Goal: Task Accomplishment & Management: Manage account settings

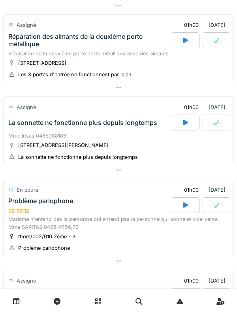
scroll to position [115, 0]
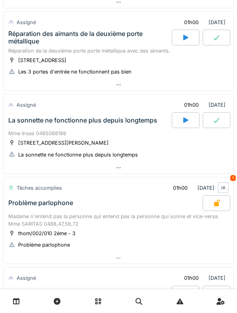
scroll to position [399, 0]
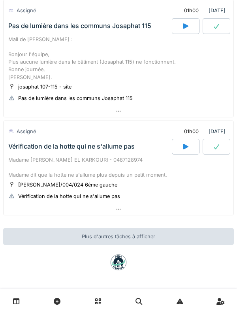
click at [38, 150] on div "Vérification de la hotte qui ne s'allume pas" at bounding box center [71, 147] width 127 height 8
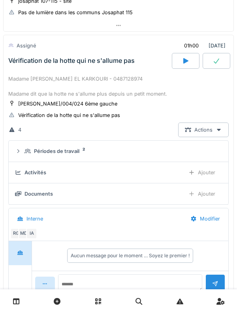
scroll to position [480, 0]
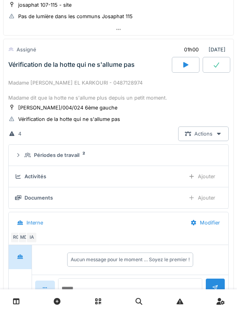
click at [35, 71] on div "Vérification de la hotte qui ne s'allume pas" at bounding box center [89, 65] width 165 height 16
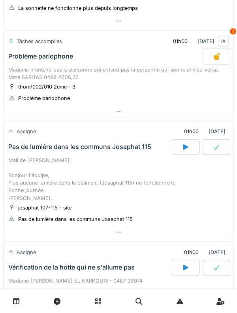
scroll to position [270, 0]
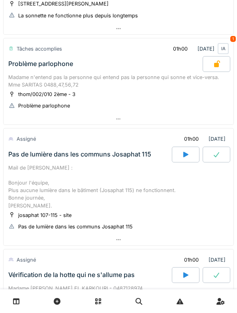
click at [24, 170] on div "Mail de [PERSON_NAME] : Bonjour l'équipe, Plus aucune lumière dans le bâtiment …" at bounding box center [118, 186] width 221 height 45
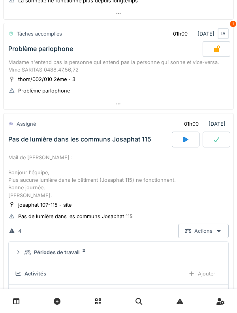
scroll to position [367, 0]
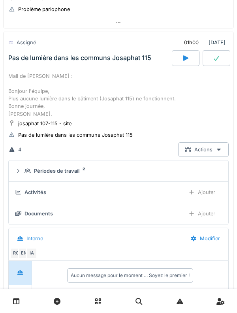
click at [28, 183] on details "Activités Ajouter" at bounding box center [119, 192] width 220 height 21
click at [25, 168] on icon at bounding box center [28, 170] width 6 height 5
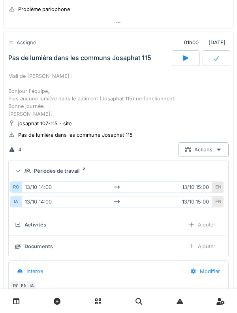
click at [25, 168] on icon at bounding box center [28, 170] width 6 height 5
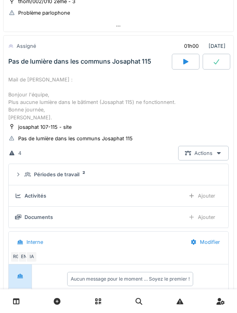
scroll to position [361, 0]
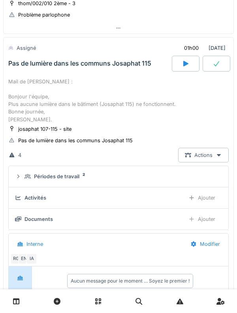
click at [38, 91] on div "Mail de [PERSON_NAME] : Bonjour l'équipe, Plus aucune lumière dans le bâtiment …" at bounding box center [118, 100] width 221 height 45
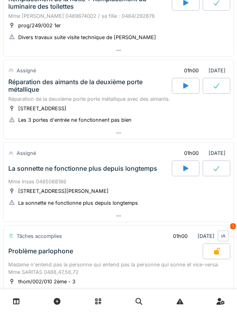
scroll to position [0, 0]
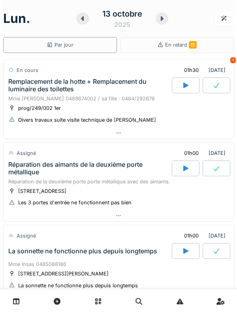
click at [161, 21] on icon at bounding box center [162, 18] width 8 height 6
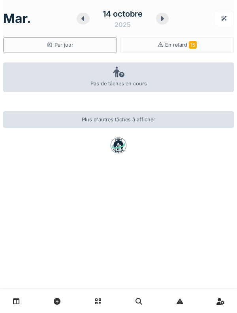
click at [161, 20] on icon at bounding box center [163, 18] width 8 height 6
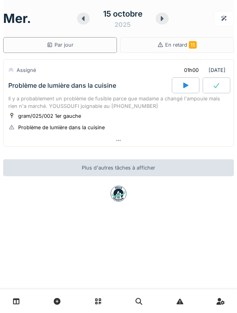
click at [160, 19] on icon at bounding box center [162, 18] width 8 height 6
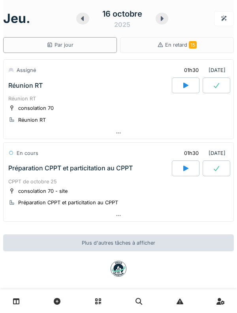
click at [160, 20] on icon at bounding box center [162, 18] width 8 height 6
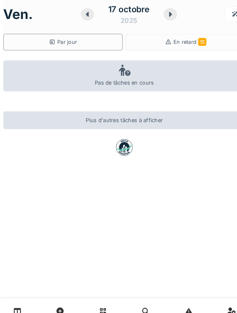
click at [17, 300] on icon at bounding box center [16, 301] width 7 height 7
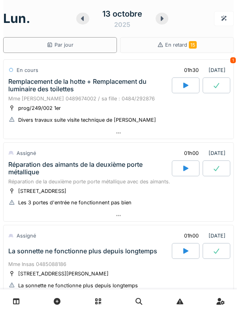
click at [157, 19] on div at bounding box center [162, 19] width 13 height 12
click at [159, 17] on icon at bounding box center [162, 18] width 8 height 6
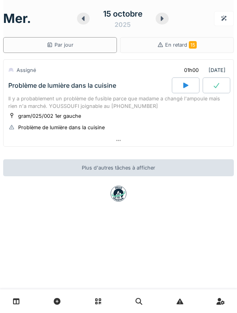
click at [99, 21] on div "15 octobre 2025" at bounding box center [122, 18] width 53 height 21
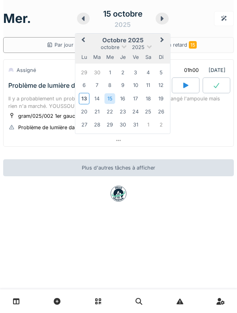
click at [80, 18] on icon at bounding box center [83, 18] width 8 height 6
click at [79, 23] on div at bounding box center [83, 19] width 13 height 12
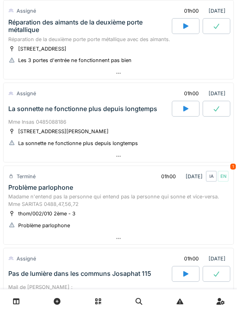
scroll to position [129, 0]
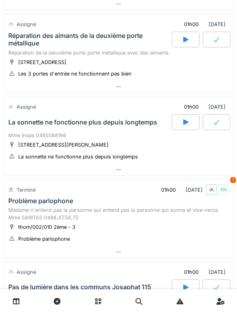
click at [77, 45] on div "Réparation des aimants de la deuxième porte métallique" at bounding box center [89, 39] width 162 height 15
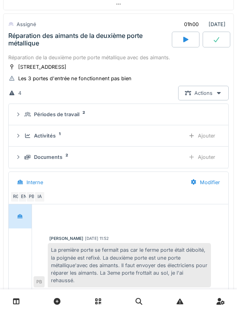
scroll to position [110, 0]
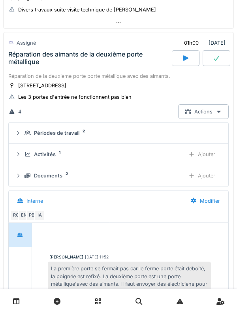
click at [76, 59] on div "Réparation des aimants de la deuxième porte métallique" at bounding box center [89, 58] width 162 height 15
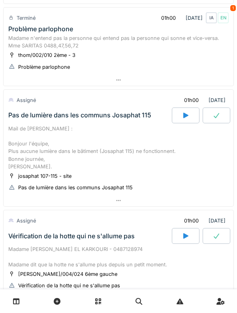
scroll to position [302, 0]
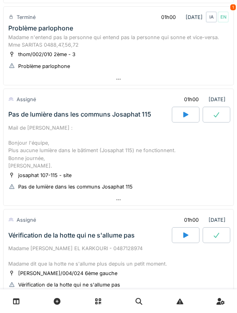
click at [81, 134] on div "Mail de [PERSON_NAME] : Bonjour l'équipe, Plus aucune lumière dans le bâtiment …" at bounding box center [118, 146] width 221 height 45
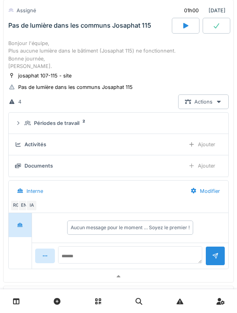
scroll to position [418, 0]
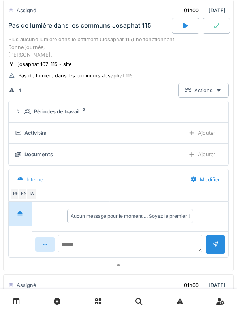
click at [50, 129] on div "Activités" at bounding box center [97, 133] width 164 height 8
click at [205, 136] on div "Ajouter" at bounding box center [202, 133] width 40 height 15
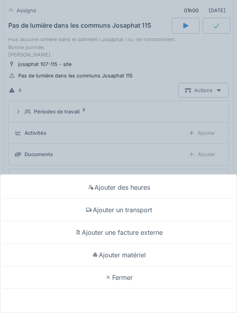
click at [147, 208] on div "Ajouter un transport" at bounding box center [118, 210] width 233 height 23
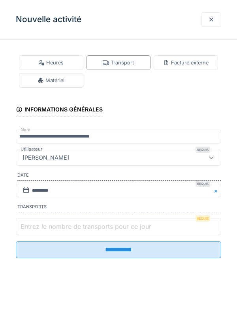
click at [62, 234] on input "Entrez le nombre de transports pour ce jour" at bounding box center [119, 227] width 206 height 17
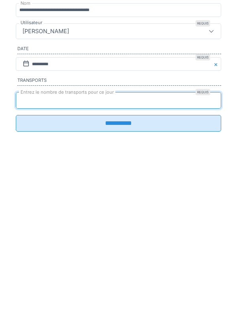
type input "*"
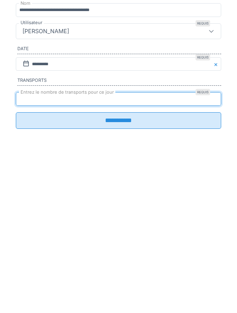
click at [178, 252] on input "**********" at bounding box center [119, 247] width 206 height 17
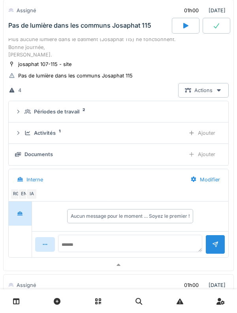
click at [26, 138] on div "Activités 1 Ajouter" at bounding box center [118, 133] width 207 height 15
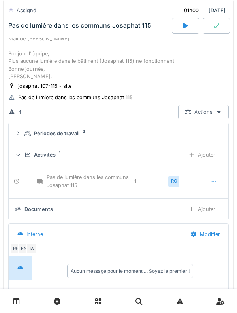
scroll to position [395, 0]
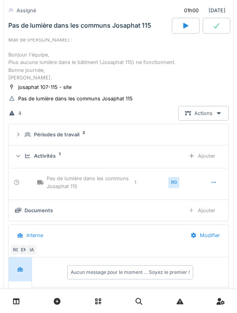
click at [211, 156] on div "Ajouter" at bounding box center [202, 156] width 40 height 15
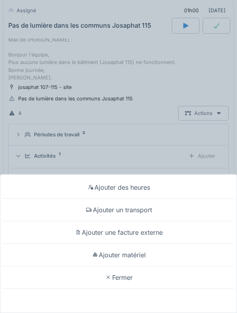
click at [187, 193] on div "Ajouter des heures" at bounding box center [118, 187] width 233 height 23
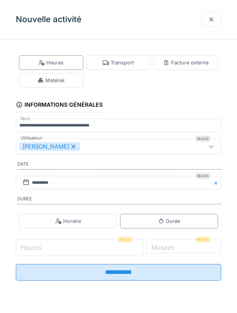
click at [87, 249] on input "Heures" at bounding box center [80, 248] width 128 height 17
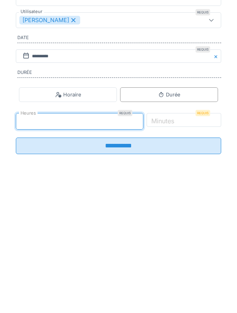
type input "*"
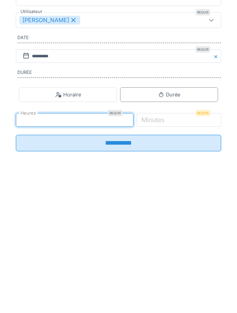
click at [166, 251] on label "Minutes" at bounding box center [153, 246] width 26 height 9
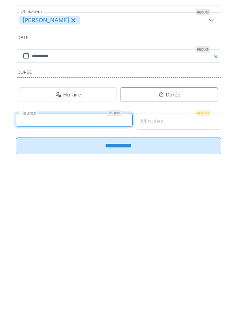
click at [187, 253] on input "*" at bounding box center [179, 248] width 86 height 17
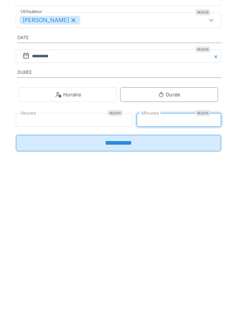
click at [191, 273] on input "**********" at bounding box center [119, 269] width 206 height 17
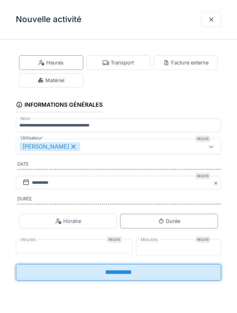
click at [196, 246] on input "**" at bounding box center [179, 248] width 86 height 17
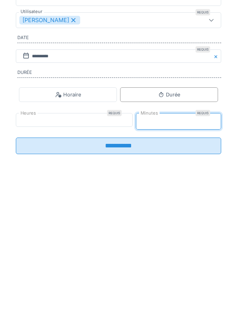
type input "*"
type input "**"
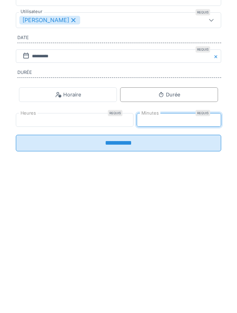
click at [201, 272] on input "**********" at bounding box center [119, 269] width 206 height 17
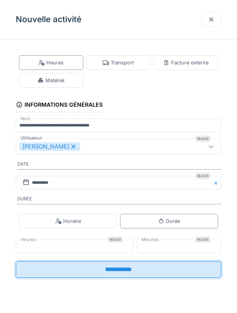
click at [166, 270] on input "**********" at bounding box center [119, 269] width 206 height 17
click at [164, 278] on input "**********" at bounding box center [119, 269] width 206 height 17
click at [164, 277] on input "**********" at bounding box center [119, 269] width 206 height 17
click at [164, 276] on input "**********" at bounding box center [119, 269] width 206 height 17
click at [163, 276] on input "**********" at bounding box center [119, 269] width 206 height 17
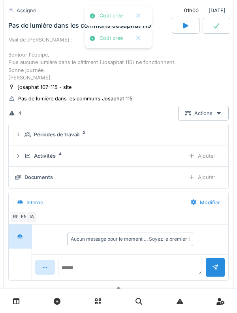
click at [27, 162] on div "Activités 4 Ajouter" at bounding box center [118, 156] width 207 height 15
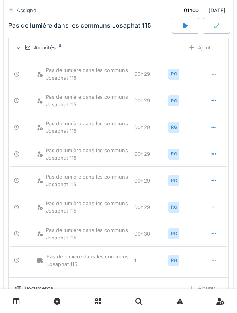
scroll to position [510, 0]
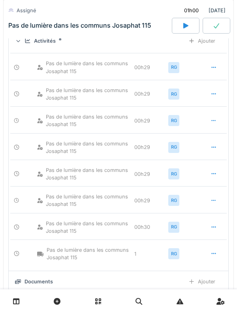
click at [199, 63] on div "Pas de lumière dans les communs Josaphat 115 00h29 RG" at bounding box center [118, 64] width 217 height 23
click at [209, 62] on div at bounding box center [214, 67] width 20 height 15
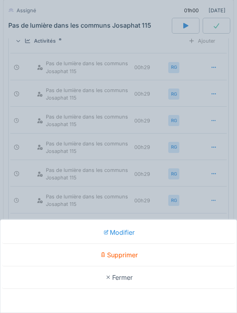
click at [177, 253] on div "Supprimer" at bounding box center [118, 255] width 233 height 23
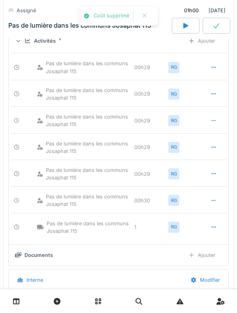
click at [213, 206] on div at bounding box center [214, 200] width 20 height 15
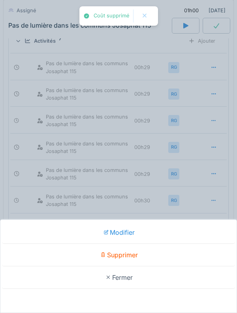
click at [178, 256] on div "Supprimer" at bounding box center [118, 255] width 233 height 23
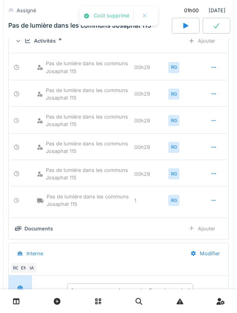
click at [209, 174] on div at bounding box center [214, 174] width 20 height 15
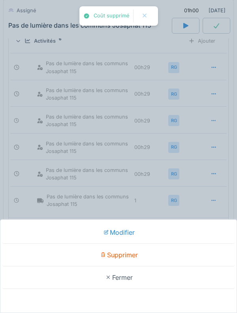
click at [179, 263] on div "Supprimer" at bounding box center [118, 255] width 233 height 23
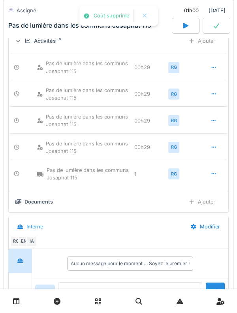
click at [212, 148] on icon at bounding box center [214, 147] width 6 height 5
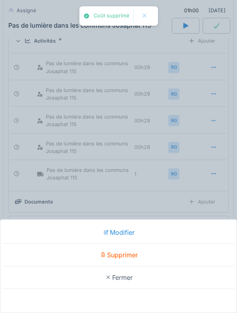
click at [175, 257] on div "Supprimer" at bounding box center [118, 255] width 233 height 23
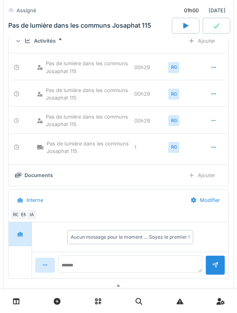
click at [215, 126] on div at bounding box center [214, 120] width 20 height 15
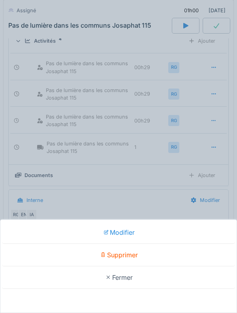
click at [165, 254] on div "Supprimer" at bounding box center [118, 255] width 233 height 23
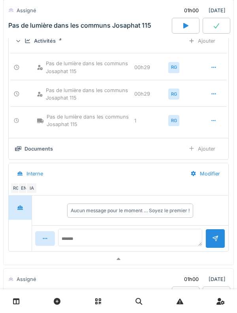
click at [212, 94] on icon at bounding box center [214, 93] width 6 height 5
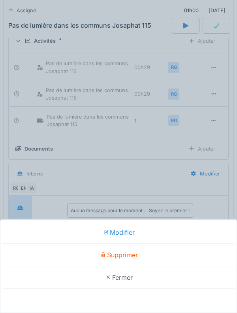
click at [175, 252] on div "Supprimer" at bounding box center [118, 255] width 233 height 23
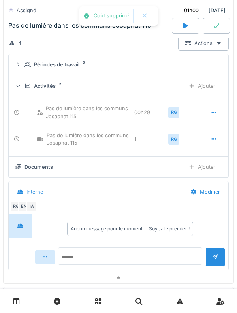
scroll to position [464, 0]
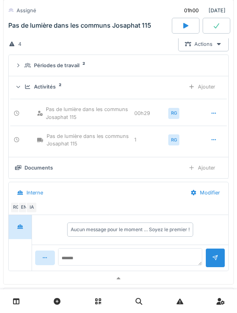
click at [28, 94] on div "Activités 2 Ajouter" at bounding box center [118, 86] width 207 height 15
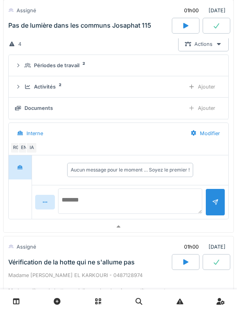
click at [144, 200] on textarea at bounding box center [130, 201] width 144 height 25
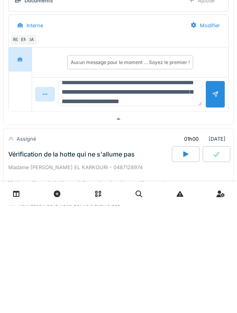
scroll to position [19, 0]
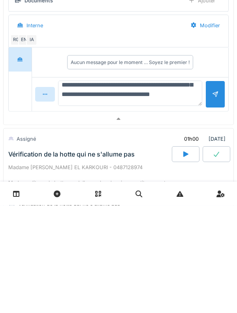
type textarea "**********"
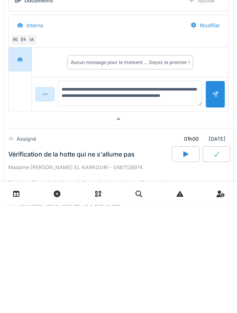
click at [212, 199] on div at bounding box center [215, 202] width 6 height 8
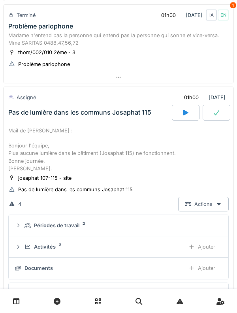
scroll to position [613, 0]
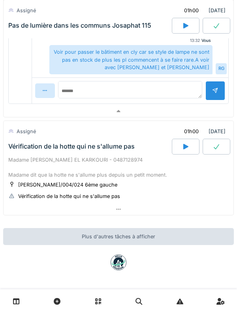
click at [185, 141] on div at bounding box center [186, 147] width 28 height 16
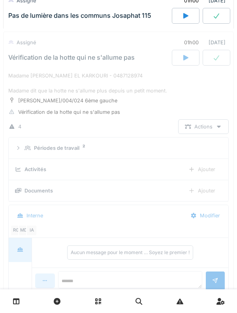
scroll to position [702, 0]
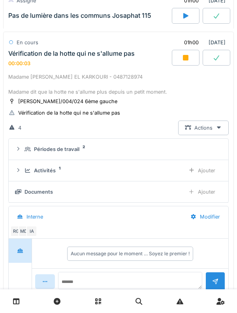
click at [28, 176] on div "Activités 1 Ajouter" at bounding box center [118, 170] width 207 height 15
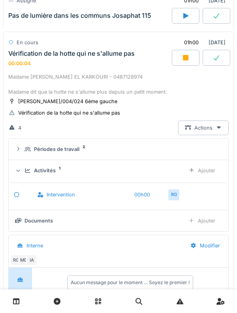
click at [25, 174] on div "Activités 1 Ajouter" at bounding box center [118, 170] width 207 height 15
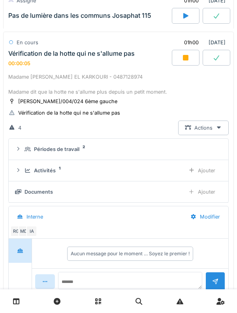
click at [26, 174] on div "Activités 1" at bounding box center [102, 171] width 154 height 8
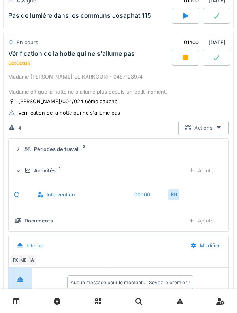
click at [211, 174] on div "Ajouter" at bounding box center [202, 170] width 40 height 15
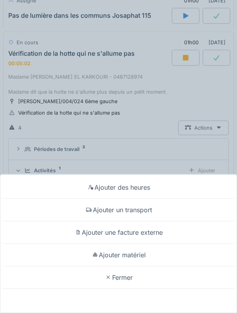
click at [2, 129] on div "Ajouter des heures Ajouter un transport Ajouter une facture externe Ajouter mat…" at bounding box center [118, 156] width 237 height 313
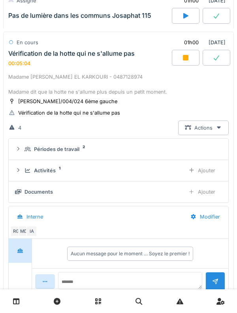
click at [22, 166] on div "Activités 1 Ajouter" at bounding box center [118, 170] width 207 height 15
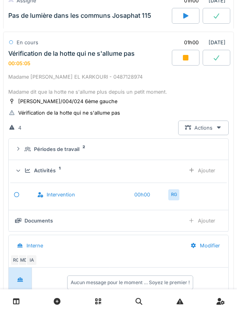
click at [196, 163] on div "Ajouter" at bounding box center [202, 170] width 40 height 15
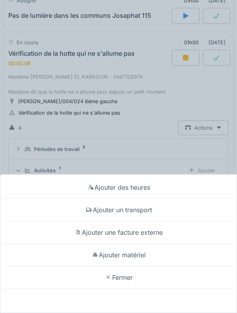
click at [79, 212] on div "Ajouter un transport" at bounding box center [118, 210] width 233 height 23
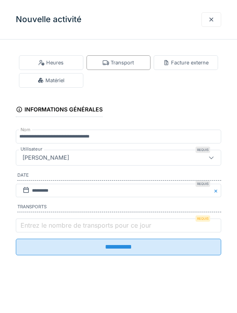
click at [29, 225] on label "Entrez le nombre de transports pour ce jour" at bounding box center [86, 225] width 134 height 9
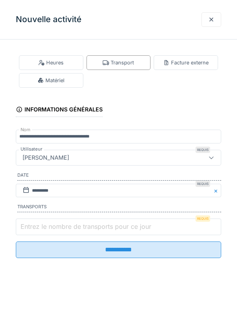
click at [29, 225] on input "Entrez le nombre de transports pour ce jour" at bounding box center [119, 227] width 206 height 17
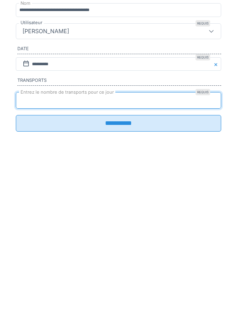
type input "*"
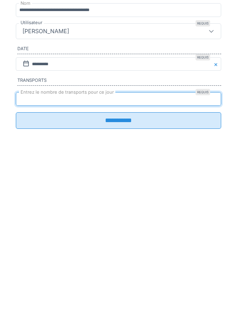
click at [20, 250] on input "**********" at bounding box center [119, 247] width 206 height 17
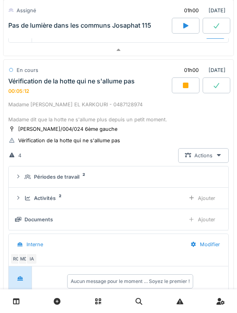
scroll to position [673, 0]
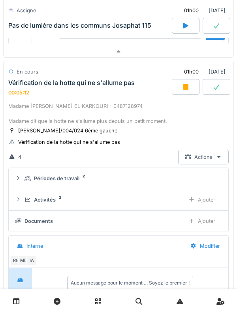
click at [26, 196] on div "Activités 2" at bounding box center [102, 200] width 154 height 8
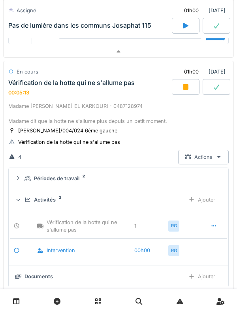
click at [27, 198] on icon at bounding box center [28, 199] width 6 height 5
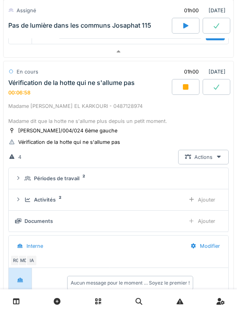
click at [29, 198] on icon at bounding box center [28, 199] width 6 height 5
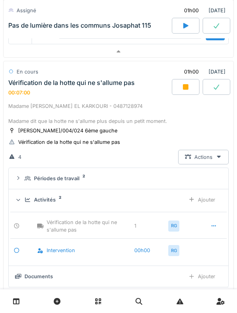
click at [25, 202] on icon at bounding box center [28, 199] width 6 height 5
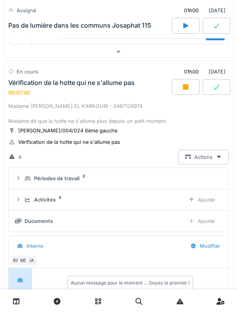
click at [27, 181] on icon at bounding box center [28, 178] width 6 height 5
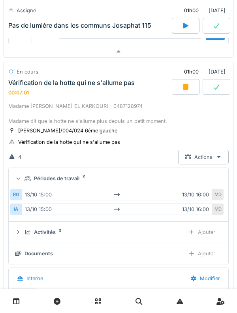
click at [26, 177] on icon at bounding box center [28, 178] width 6 height 5
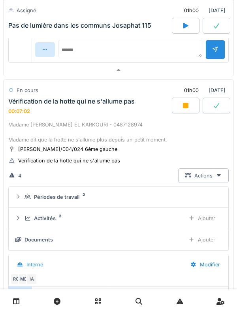
scroll to position [640, 0]
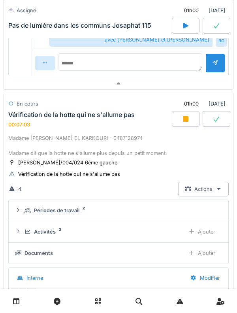
click at [30, 140] on div "Madame [PERSON_NAME] EL KARKOURI - 0487128974 Madame dit que la hotte ne s'allu…" at bounding box center [118, 145] width 221 height 23
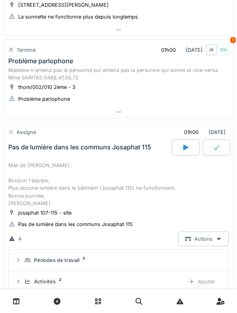
scroll to position [268, 0]
click at [69, 169] on div "Mail de [PERSON_NAME] : Bonjour l'équipe, Plus aucune lumière dans le bâtiment …" at bounding box center [118, 184] width 221 height 45
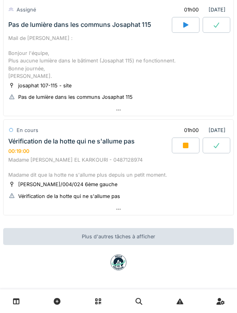
scroll to position [391, 0]
click at [37, 149] on div "Vérification de la hotte qui ne s'allume pas 00:19:02" at bounding box center [89, 146] width 165 height 17
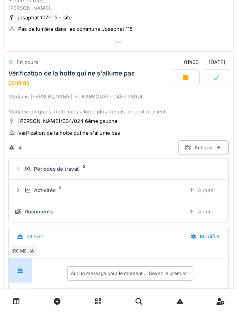
scroll to position [479, 0]
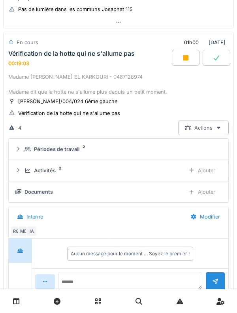
click at [25, 165] on div "Activités 2 Ajouter" at bounding box center [118, 170] width 207 height 15
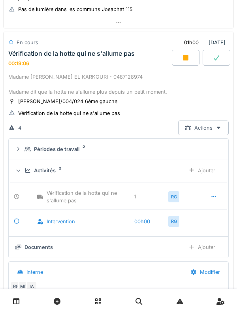
click at [38, 174] on div "Activités" at bounding box center [45, 171] width 22 height 8
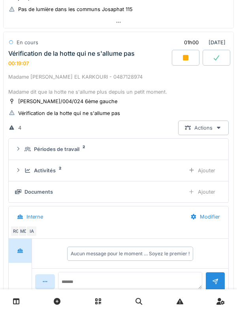
click at [29, 172] on icon at bounding box center [28, 170] width 6 height 5
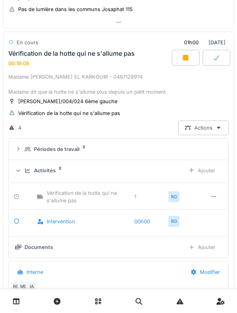
click at [29, 167] on div "Activités 2" at bounding box center [102, 171] width 154 height 8
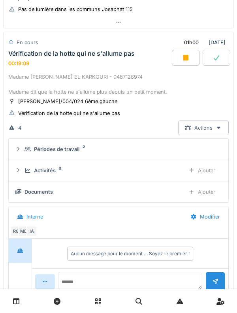
click at [213, 191] on div "Ajouter" at bounding box center [202, 192] width 40 height 15
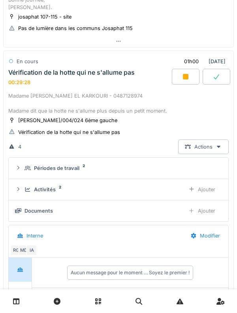
scroll to position [468, 0]
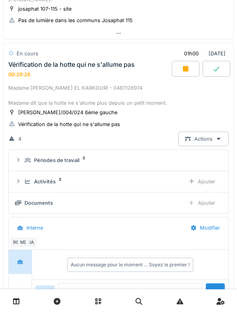
click at [21, 183] on div "Activités 2 Ajouter" at bounding box center [118, 181] width 207 height 15
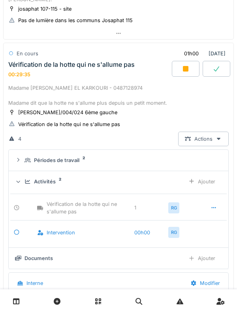
click at [21, 180] on icon at bounding box center [18, 181] width 5 height 6
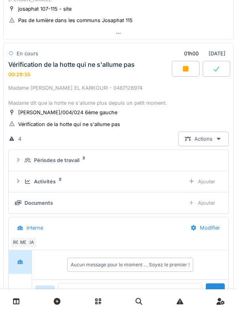
click at [20, 178] on div at bounding box center [18, 182] width 6 height 8
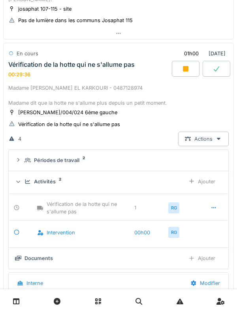
click at [21, 176] on div "Activités 2 Ajouter" at bounding box center [118, 181] width 207 height 15
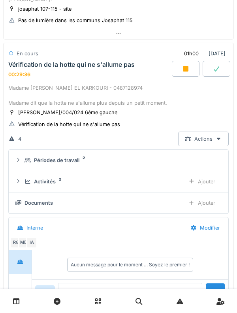
click at [23, 158] on div "Périodes de travail 2" at bounding box center [118, 161] width 207 height 8
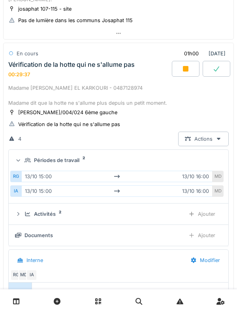
click at [20, 156] on summary "Périodes de travail 2" at bounding box center [118, 160] width 213 height 15
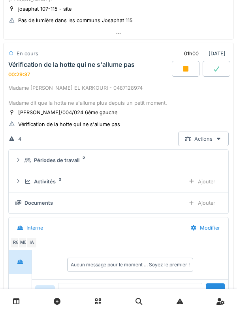
click at [20, 179] on icon at bounding box center [18, 181] width 6 height 5
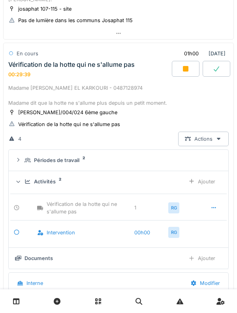
click at [212, 178] on div "Ajouter" at bounding box center [202, 181] width 40 height 15
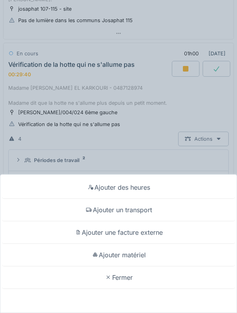
click at [175, 257] on div "Ajouter matériel" at bounding box center [118, 255] width 233 height 23
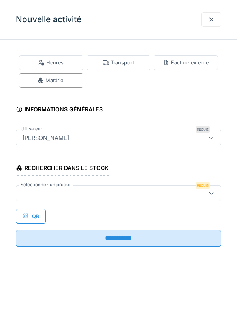
click at [133, 194] on div at bounding box center [105, 193] width 172 height 9
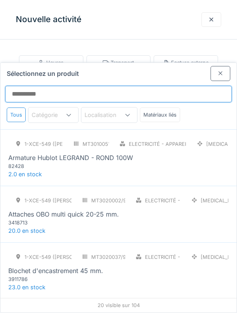
click at [141, 86] on input "Sélectionnez un produit" at bounding box center [118, 94] width 227 height 17
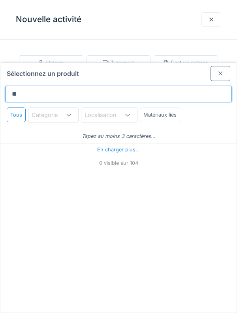
type input "***"
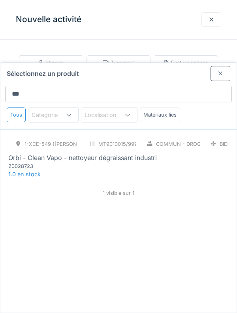
click at [216, 66] on div at bounding box center [221, 73] width 20 height 15
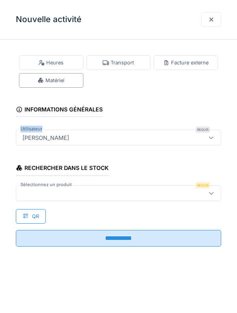
click at [115, 119] on fieldset "**********" at bounding box center [119, 149] width 206 height 207
click at [30, 61] on div "Heures" at bounding box center [51, 62] width 64 height 15
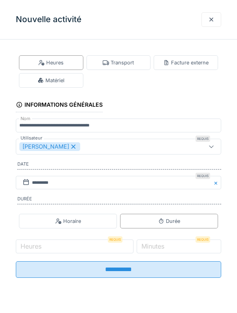
click at [36, 82] on div "Matériel" at bounding box center [51, 80] width 64 height 15
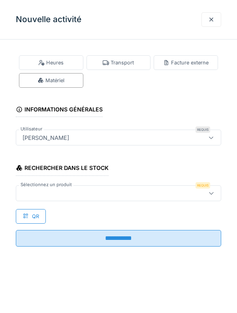
click at [206, 23] on div at bounding box center [212, 19] width 20 height 15
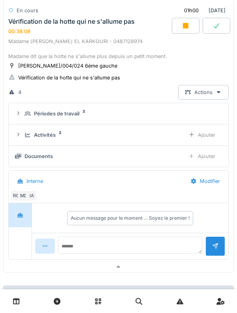
scroll to position [516, 0]
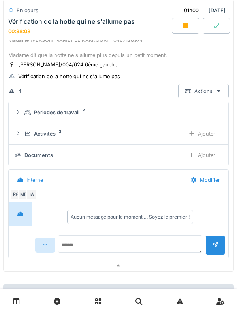
click at [50, 132] on div "Activités" at bounding box center [45, 134] width 22 height 8
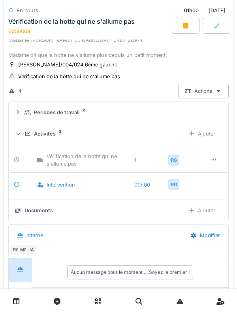
click at [47, 140] on div "Activités 2 Ajouter" at bounding box center [118, 134] width 207 height 15
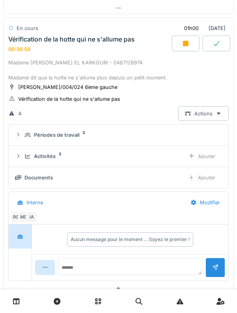
scroll to position [491, 0]
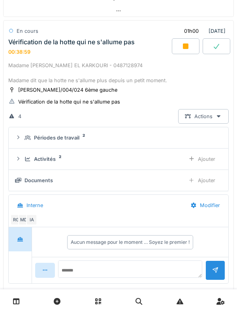
click at [30, 156] on div "Activités 2" at bounding box center [102, 159] width 154 height 8
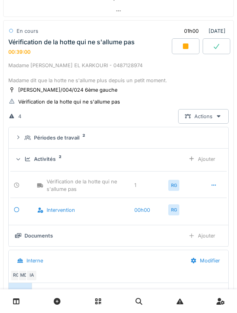
click at [37, 157] on div "Activités" at bounding box center [45, 159] width 22 height 8
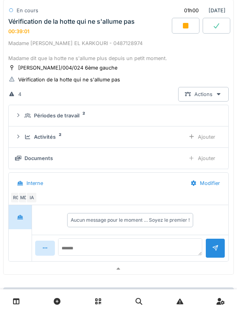
scroll to position [516, 0]
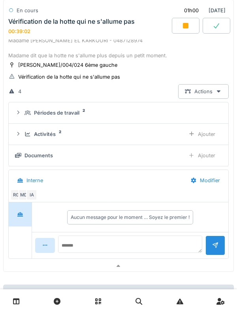
click at [209, 151] on div "Ajouter" at bounding box center [202, 155] width 40 height 15
click at [124, 241] on textarea at bounding box center [130, 244] width 144 height 17
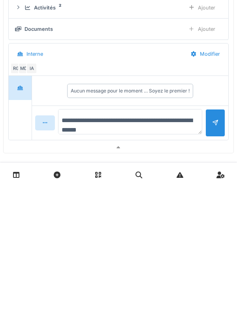
type textarea "**********"
click at [211, 251] on div at bounding box center [216, 249] width 20 height 27
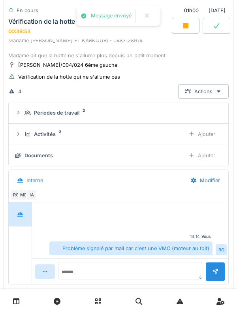
click at [149, 241] on div "Vous 14:14 Problème signalé par mail car c'est une VMC (moteur au toit) RG" at bounding box center [130, 245] width 193 height 22
click at [145, 269] on textarea at bounding box center [130, 270] width 144 height 17
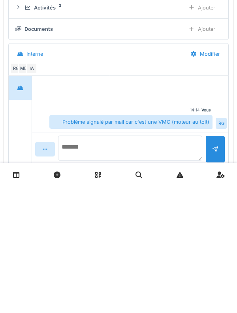
type textarea "*"
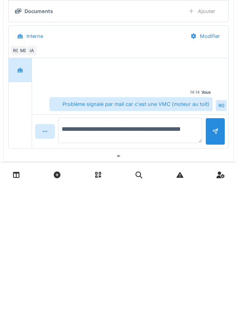
scroll to position [535, 0]
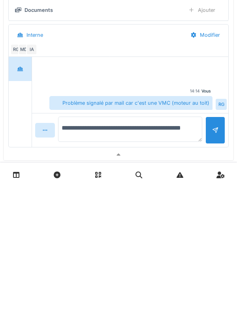
type textarea "**********"
click at [210, 258] on div at bounding box center [216, 256] width 20 height 27
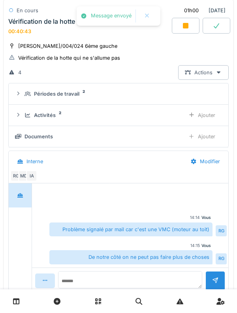
click at [149, 252] on div "De notre côté on ne peut pas faire plus de choses" at bounding box center [130, 257] width 163 height 14
click at [146, 278] on textarea at bounding box center [130, 279] width 144 height 17
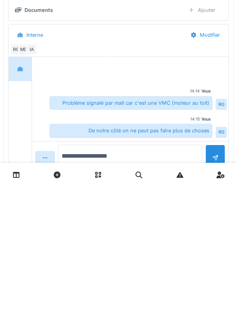
type textarea "**********"
click at [217, 277] on div at bounding box center [216, 284] width 20 height 27
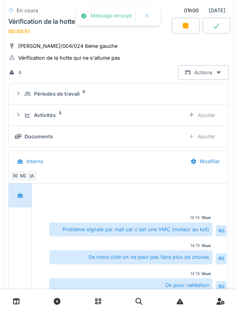
click at [26, 118] on div "Activités 2" at bounding box center [102, 115] width 154 height 8
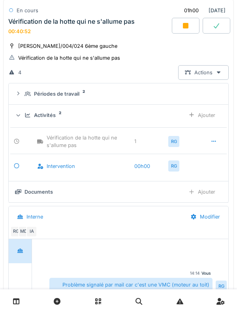
click at [23, 119] on div "Activités 2 Ajouter" at bounding box center [118, 115] width 207 height 15
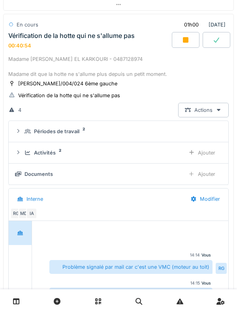
scroll to position [495, 0]
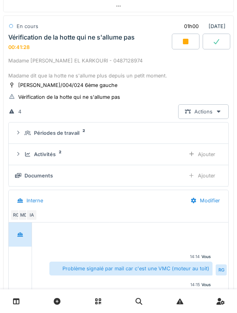
click at [209, 96] on div "thom/004/024 6ème gauche Vérification de la hotte qui ne s'allume pas" at bounding box center [118, 91] width 221 height 20
click at [9, 113] on icon at bounding box center [12, 111] width 6 height 5
click at [195, 117] on div "Actions" at bounding box center [203, 111] width 51 height 15
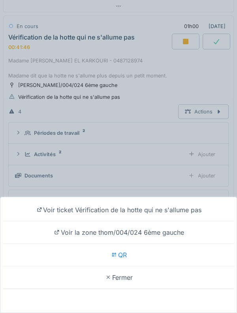
click at [47, 150] on div "Voir ticket Vérification de la hotte qui ne s'allume pas Voir la zone thom/004/…" at bounding box center [118, 156] width 237 height 313
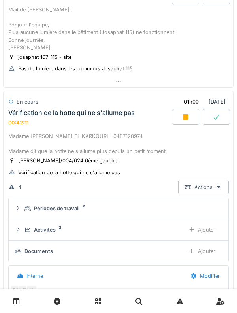
scroll to position [419, 0]
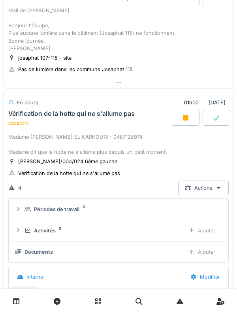
click at [25, 221] on details "Activités 2 Ajouter" at bounding box center [119, 230] width 220 height 21
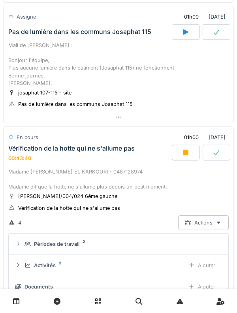
scroll to position [384, 0]
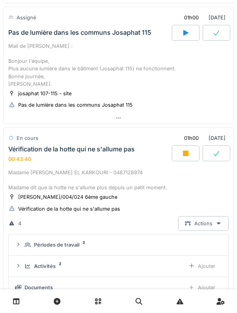
click at [47, 151] on div "Vérification de la hotte qui ne s'allume pas" at bounding box center [71, 149] width 127 height 8
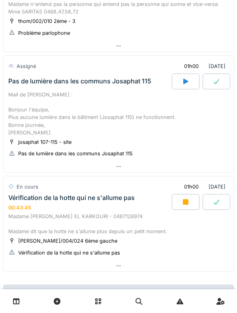
click at [181, 199] on div at bounding box center [186, 202] width 28 height 16
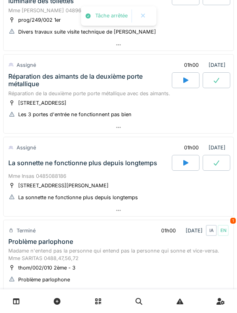
scroll to position [87, 0]
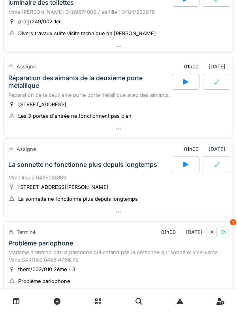
click at [28, 176] on div "Mme Insas 0485088186" at bounding box center [118, 178] width 221 height 8
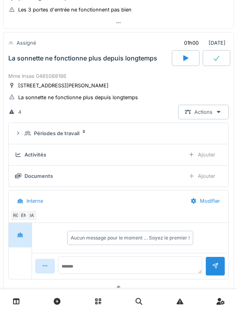
scroll to position [193, 0]
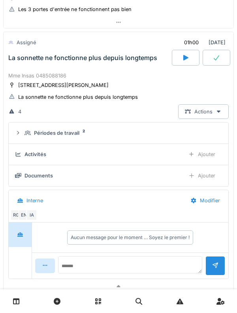
click at [43, 53] on div "La sonnette ne fonctionne plus depuis longtemps" at bounding box center [89, 58] width 165 height 16
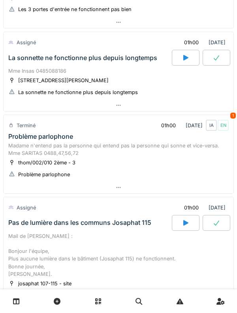
click at [21, 140] on div "Problème parlophone" at bounding box center [40, 137] width 65 height 8
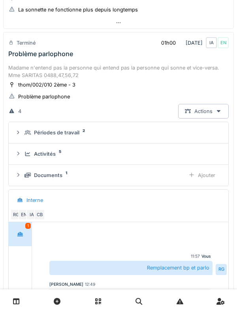
click at [23, 228] on div at bounding box center [20, 234] width 20 height 15
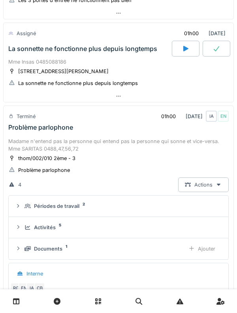
click at [31, 144] on div "Madame n'entend pas la personne qui entend pas la personne qui sonne et vice-ve…" at bounding box center [118, 145] width 221 height 15
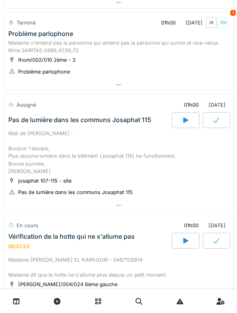
scroll to position [295, 0]
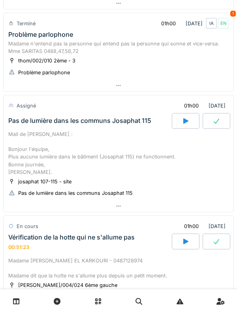
click at [26, 236] on div "Vérification de la hotte qui ne s'allume pas" at bounding box center [71, 238] width 127 height 8
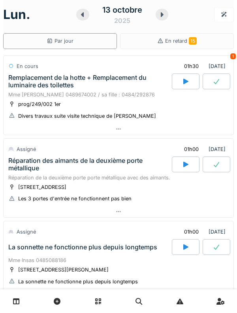
scroll to position [0, 0]
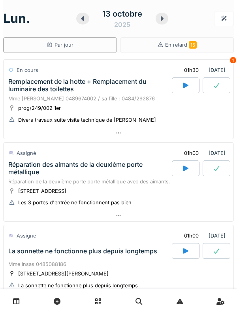
click at [45, 183] on div "Réparation de la deuxième porte porte métallique avec des aimants." at bounding box center [118, 182] width 221 height 8
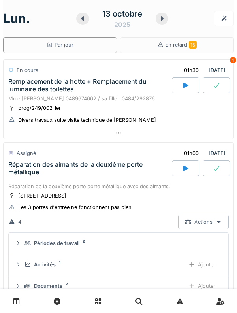
click at [23, 176] on div "Réparation des aimants de la deuxième porte métallique" at bounding box center [89, 168] width 162 height 15
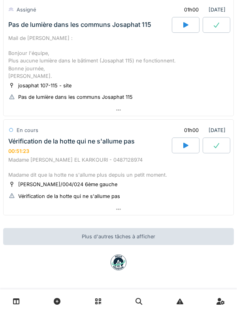
scroll to position [332, 0]
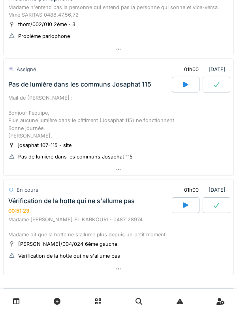
click at [23, 199] on div "Vérification de la hotte qui ne s'allume pas" at bounding box center [71, 201] width 127 height 8
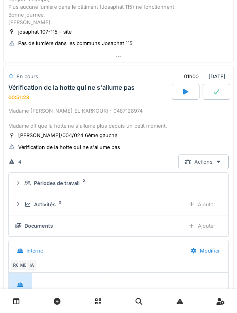
scroll to position [479, 0]
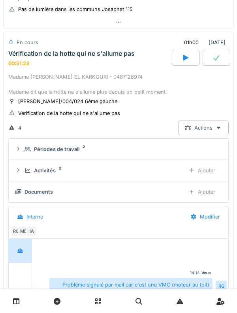
click at [24, 163] on div "Activités 2 Ajouter" at bounding box center [118, 170] width 207 height 15
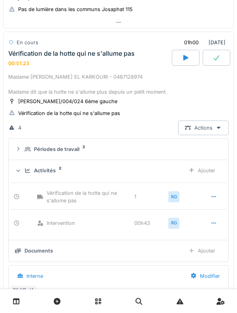
click at [13, 164] on summary "Activités 2 Ajouter" at bounding box center [118, 170] width 213 height 15
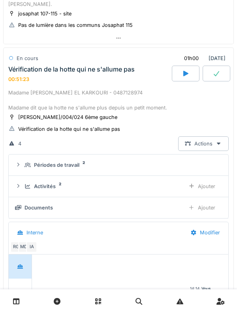
scroll to position [459, 0]
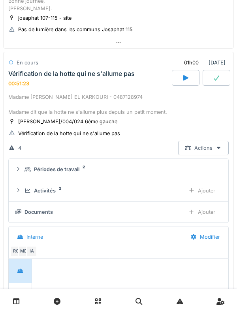
click at [23, 170] on div "Périodes de travail 2" at bounding box center [118, 170] width 207 height 8
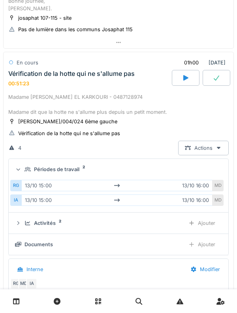
click at [21, 166] on icon at bounding box center [18, 169] width 5 height 6
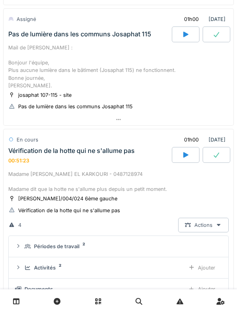
scroll to position [382, 0]
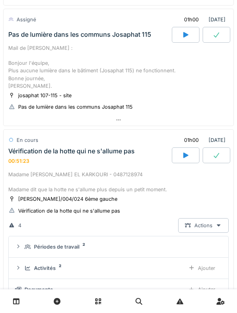
click at [25, 153] on div "Vérification de la hotte qui ne s'allume pas" at bounding box center [71, 151] width 127 height 8
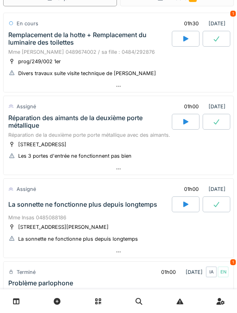
scroll to position [50, 0]
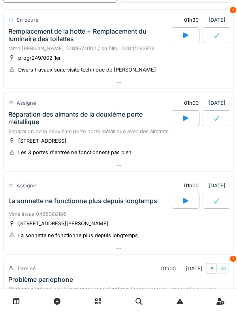
click at [179, 122] on div at bounding box center [186, 118] width 28 height 16
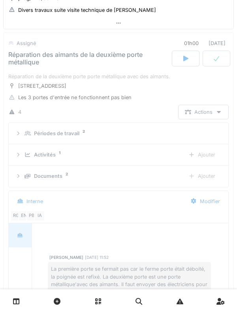
scroll to position [110, 0]
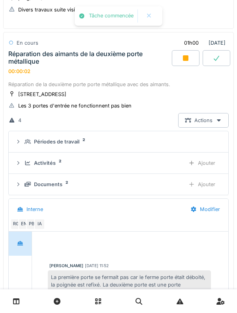
click at [27, 166] on div "Activités 2" at bounding box center [102, 163] width 154 height 8
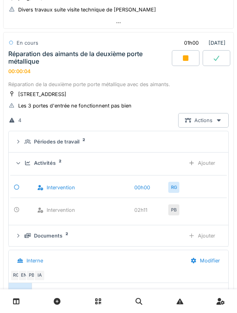
click at [25, 162] on icon at bounding box center [28, 163] width 6 height 5
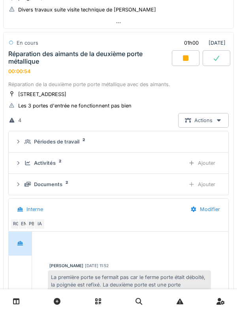
click at [37, 162] on div "Activités" at bounding box center [45, 163] width 22 height 8
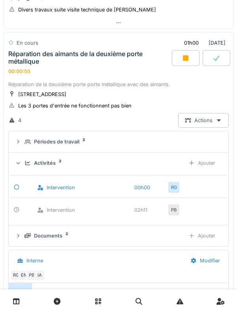
click at [206, 162] on div "Ajouter" at bounding box center [202, 163] width 40 height 15
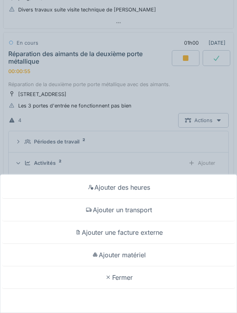
click at [195, 210] on div "Ajouter un transport" at bounding box center [118, 210] width 233 height 23
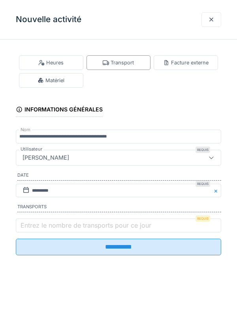
click at [90, 223] on label "Entrez le nombre de transports pour ce jour" at bounding box center [86, 225] width 134 height 9
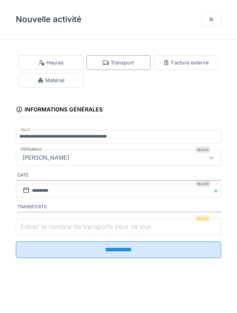
click at [90, 223] on input "Entrez le nombre de transports pour ce jour" at bounding box center [119, 227] width 206 height 17
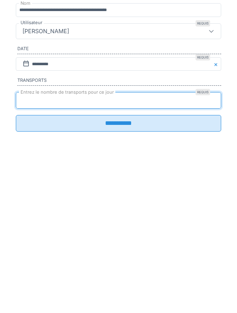
type input "*"
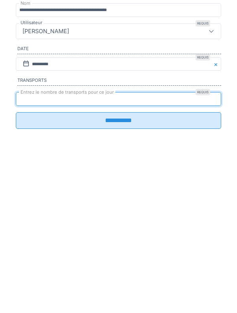
click at [155, 255] on input "**********" at bounding box center [119, 247] width 206 height 17
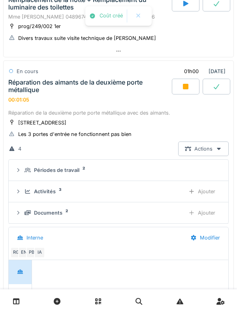
click at [27, 102] on div "00:01:05" at bounding box center [18, 100] width 21 height 6
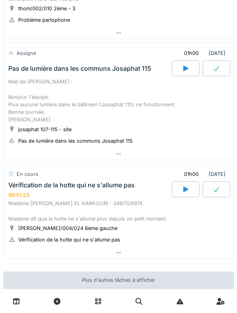
scroll to position [400, 0]
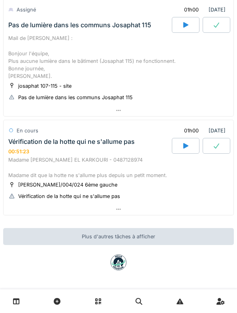
click at [111, 159] on div "Madame [PERSON_NAME] EL KARKOURI - 0487128974 Madame dit que la hotte ne s'allu…" at bounding box center [118, 167] width 221 height 23
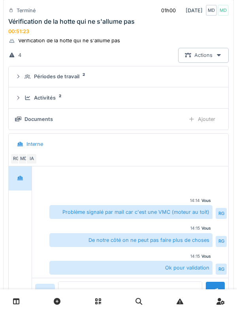
scroll to position [553, 0]
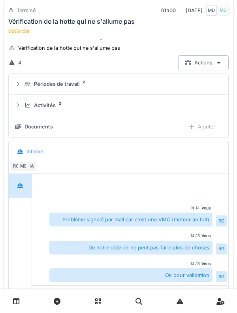
click at [19, 108] on div at bounding box center [18, 106] width 6 height 8
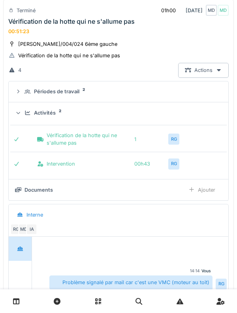
scroll to position [540, 0]
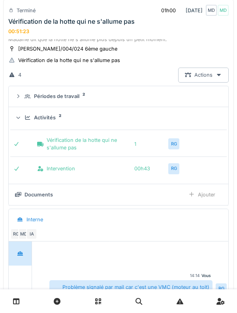
click at [22, 117] on div "Activités 2" at bounding box center [118, 118] width 207 height 8
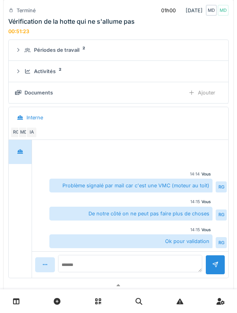
scroll to position [591, 0]
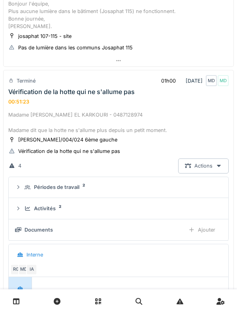
click at [29, 97] on div "Vérification de la hotte qui ne s'allume pas 00:51:23" at bounding box center [119, 96] width 224 height 17
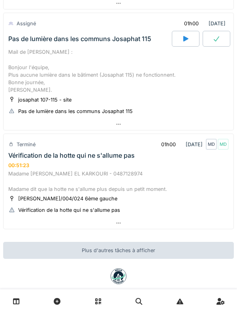
scroll to position [400, 0]
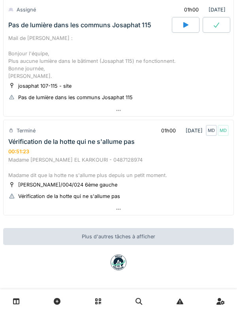
click at [23, 129] on div "Terminé" at bounding box center [26, 131] width 19 height 8
click at [25, 135] on div "Terminé" at bounding box center [22, 130] width 28 height 11
click at [48, 139] on div "Vérification de la hotte qui ne s'allume pas" at bounding box center [71, 142] width 127 height 8
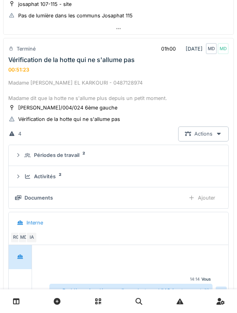
scroll to position [488, 0]
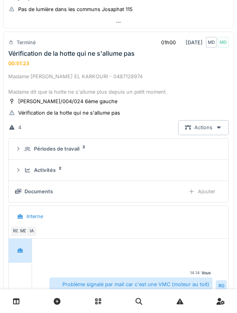
click at [30, 171] on icon at bounding box center [28, 170] width 6 height 5
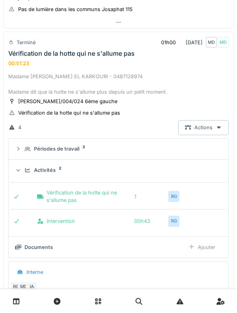
click at [25, 170] on icon at bounding box center [28, 170] width 6 height 5
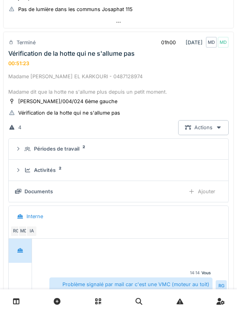
click at [27, 169] on icon at bounding box center [28, 170] width 6 height 5
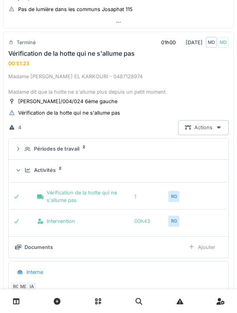
click at [28, 148] on icon at bounding box center [28, 149] width 6 height 5
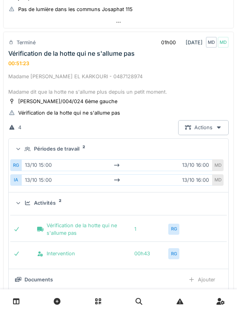
click at [22, 143] on summary "Périodes de travail 2" at bounding box center [118, 149] width 213 height 15
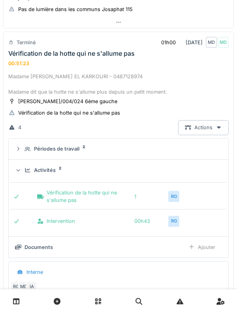
click at [24, 171] on div "Activités 2" at bounding box center [118, 170] width 207 height 8
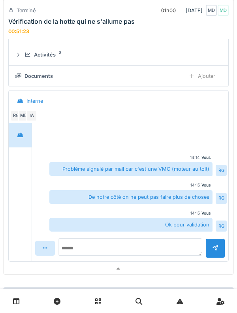
scroll to position [604, 0]
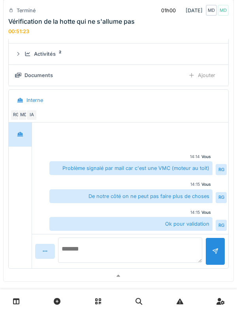
click at [162, 246] on textarea at bounding box center [130, 250] width 144 height 25
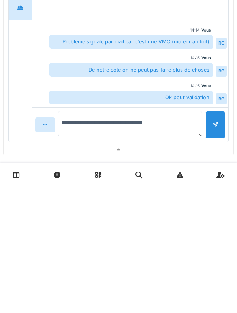
type textarea "**********"
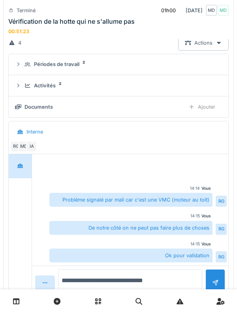
scroll to position [571, 0]
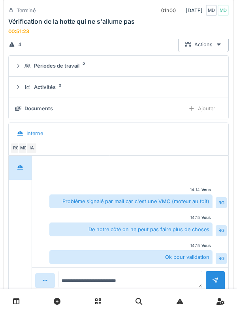
click at [21, 91] on div "Activités 2" at bounding box center [118, 87] width 207 height 8
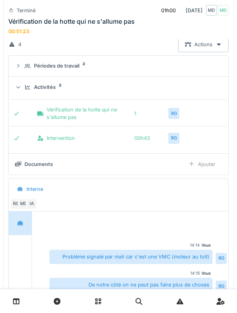
click at [22, 87] on div "Activités 2" at bounding box center [118, 87] width 207 height 8
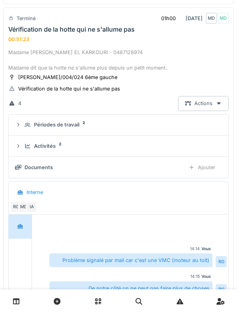
scroll to position [501, 0]
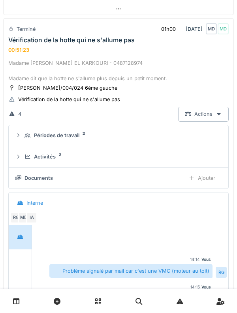
click at [28, 151] on summary "Activités 2" at bounding box center [118, 156] width 213 height 15
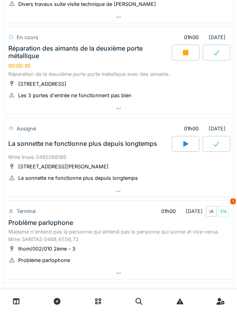
scroll to position [0, 0]
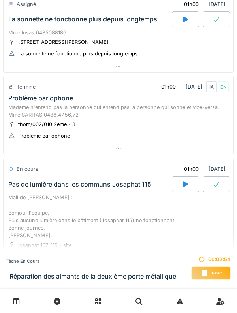
scroll to position [391, 0]
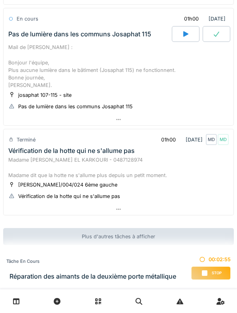
click at [97, 151] on div "Vérification de la hotte qui ne s'allume pas" at bounding box center [71, 151] width 127 height 8
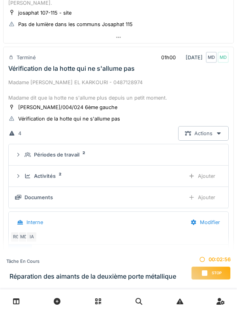
scroll to position [488, 0]
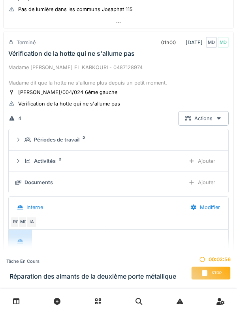
click at [57, 162] on div "Activités 2" at bounding box center [102, 161] width 154 height 8
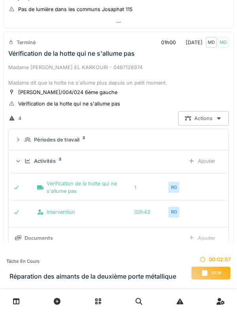
click at [209, 164] on div "Ajouter" at bounding box center [202, 161] width 40 height 15
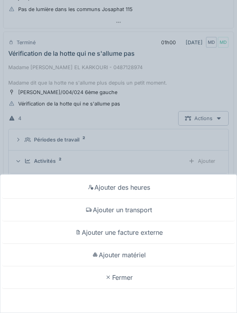
click at [149, 255] on div "Ajouter matériel" at bounding box center [118, 255] width 233 height 23
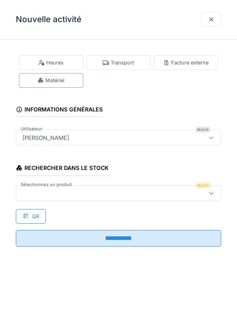
click at [64, 62] on div "Heures" at bounding box center [51, 62] width 64 height 15
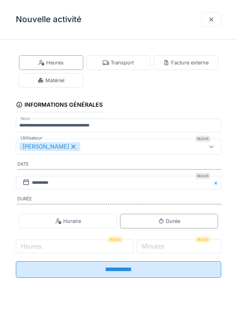
click at [64, 150] on div "[PERSON_NAME]" at bounding box center [49, 146] width 61 height 9
click at [108, 145] on div "Utilisateurs" at bounding box center [105, 146] width 172 height 9
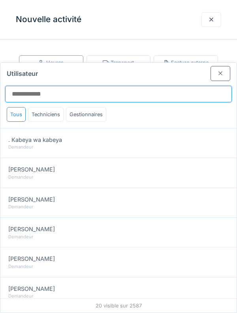
click at [155, 86] on input "Utilisateur" at bounding box center [118, 94] width 227 height 17
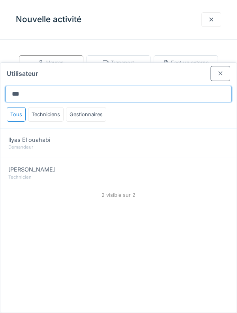
type input "***"
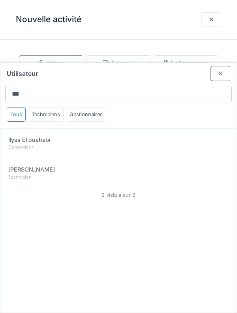
click at [145, 165] on div "[PERSON_NAME]" at bounding box center [118, 169] width 221 height 9
type input "*****"
click at [220, 70] on div at bounding box center [220, 74] width 6 height 8
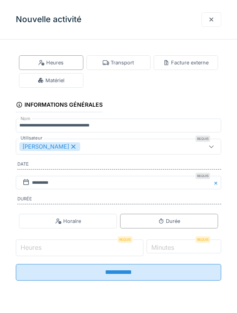
click at [79, 252] on input "Heures" at bounding box center [80, 248] width 128 height 17
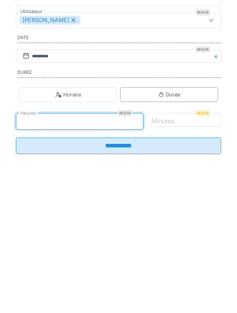
type input "*"
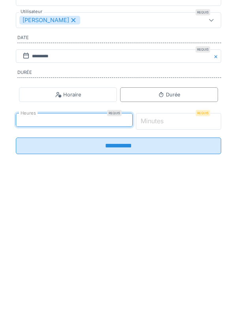
click at [193, 249] on input "*" at bounding box center [179, 248] width 86 height 17
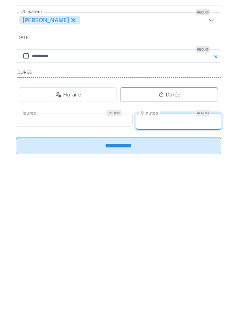
type input "**"
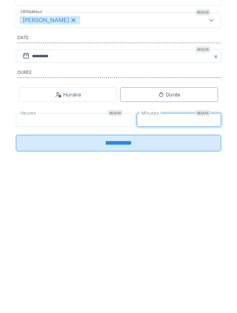
click at [179, 276] on input "**********" at bounding box center [119, 269] width 206 height 17
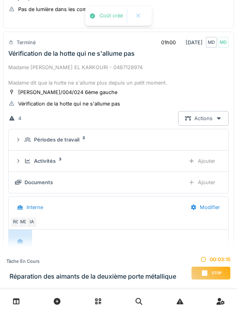
click at [53, 164] on div "Activités" at bounding box center [45, 161] width 22 height 8
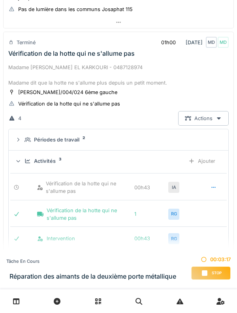
click at [57, 164] on div "Activités 3" at bounding box center [102, 161] width 154 height 8
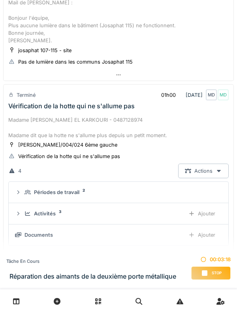
click at [113, 135] on div "Madame [PERSON_NAME] EL KARKOURI - 0487128974 Madame dit que la hotte ne s'allu…" at bounding box center [118, 127] width 221 height 23
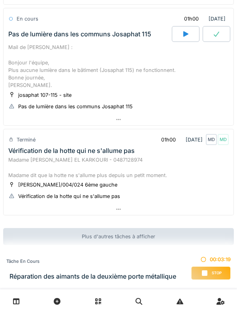
click at [130, 160] on div "Madame [PERSON_NAME] EL KARKOURI - 0487128974 Madame dit que la hotte ne s'allu…" at bounding box center [118, 167] width 221 height 23
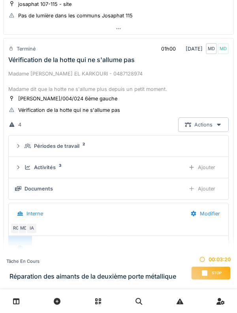
scroll to position [488, 0]
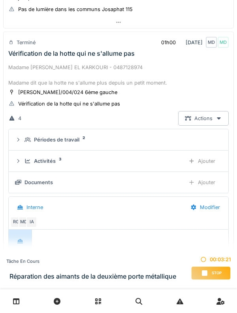
click at [85, 79] on div "Madame [PERSON_NAME] EL KARKOURI - 0487128974 Madame dit que la hotte ne s'allu…" at bounding box center [118, 75] width 221 height 23
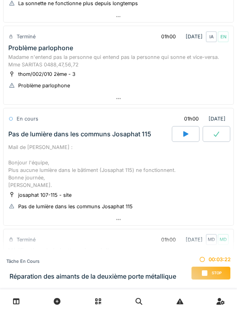
scroll to position [285, 0]
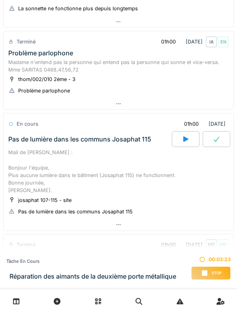
click at [110, 149] on div "Mail de [PERSON_NAME] : Bonjour l'équipe, Plus aucune lumière dans le bâtiment …" at bounding box center [118, 171] width 221 height 45
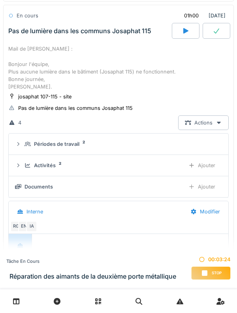
scroll to position [395, 0]
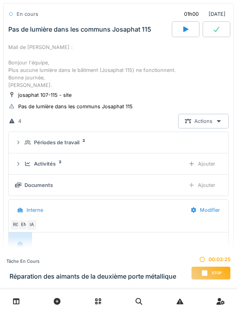
click at [47, 179] on div "Documents Ajouter" at bounding box center [118, 185] width 207 height 15
click at [53, 159] on div "Activités 2 Ajouter" at bounding box center [118, 164] width 207 height 15
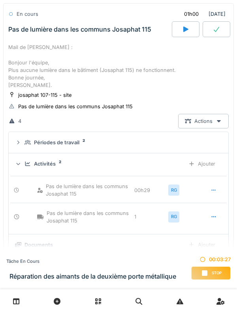
click at [215, 165] on div "Ajouter" at bounding box center [202, 164] width 40 height 15
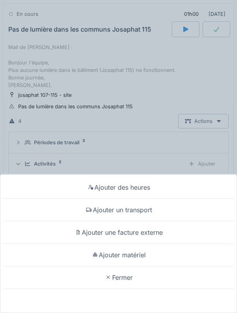
click at [144, 189] on div "Ajouter des heures" at bounding box center [118, 187] width 233 height 23
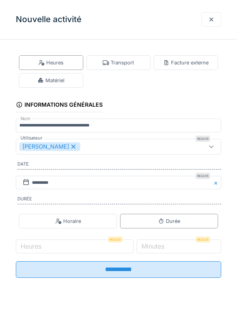
click at [61, 149] on div "[PERSON_NAME]" at bounding box center [49, 146] width 61 height 9
click at [124, 151] on div "Utilisateurs" at bounding box center [105, 146] width 172 height 9
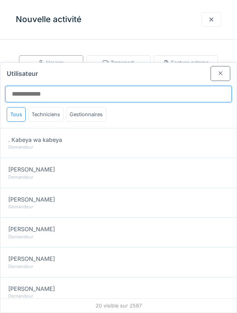
click at [156, 86] on input "Utilisateur" at bounding box center [118, 94] width 227 height 17
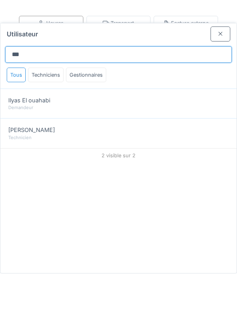
type input "***"
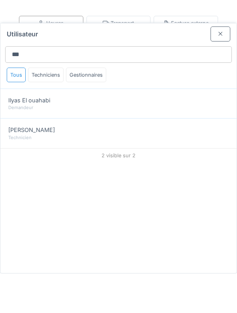
click at [165, 174] on div "Technicien" at bounding box center [118, 177] width 221 height 7
type input "*****"
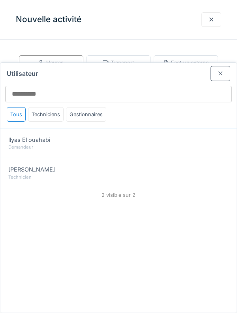
click at [219, 70] on div at bounding box center [220, 74] width 6 height 8
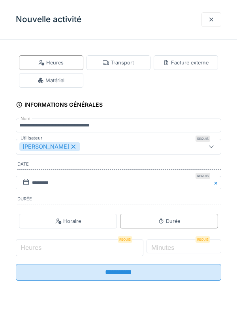
click at [91, 251] on input "Heures" at bounding box center [80, 248] width 128 height 17
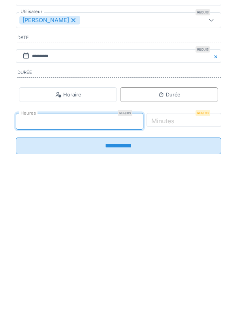
type input "*"
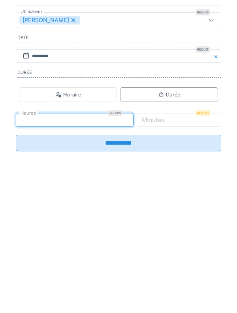
click at [166, 250] on label "Minutes" at bounding box center [153, 246] width 26 height 9
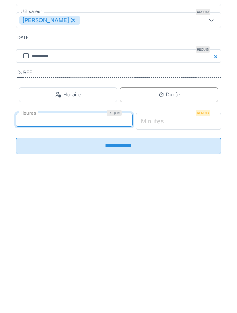
click at [188, 250] on input "*" at bounding box center [179, 248] width 86 height 17
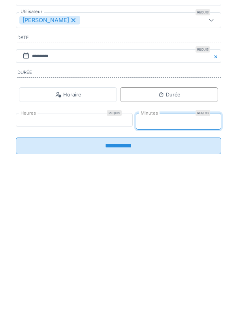
type input "**"
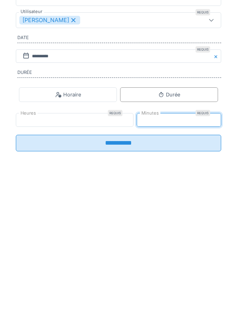
click at [199, 276] on input "**********" at bounding box center [119, 269] width 206 height 17
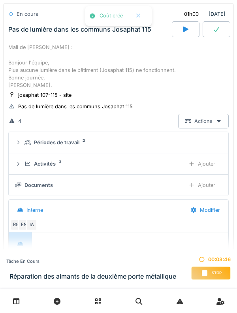
click at [45, 166] on div "Activités" at bounding box center [45, 164] width 22 height 8
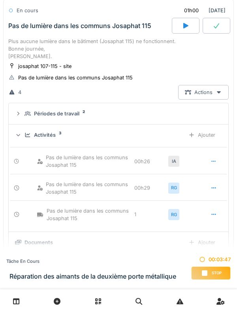
scroll to position [425, 0]
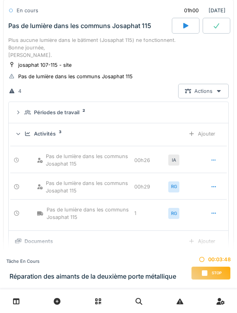
click at [212, 161] on icon at bounding box center [214, 160] width 6 height 5
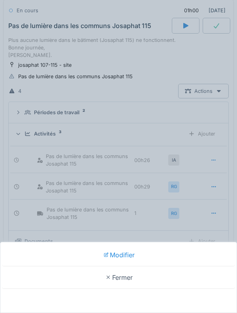
click at [149, 257] on div "Modifier" at bounding box center [118, 255] width 233 height 23
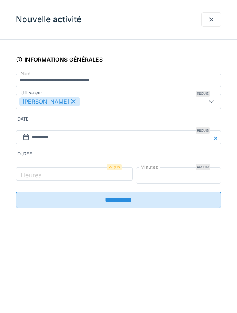
click at [179, 178] on input "**" at bounding box center [179, 175] width 86 height 17
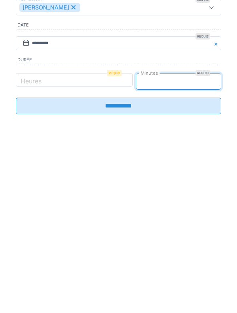
type input "**"
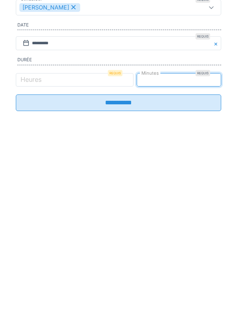
click at [197, 203] on input "**********" at bounding box center [119, 197] width 206 height 17
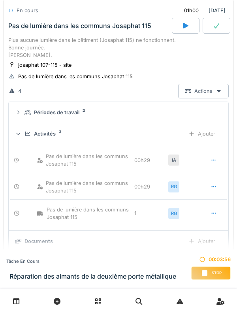
click at [47, 140] on div "Activités 3 Ajouter" at bounding box center [118, 134] width 207 height 15
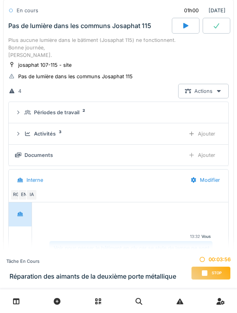
click at [74, 118] on summary "Périodes de travail 2" at bounding box center [118, 112] width 213 height 15
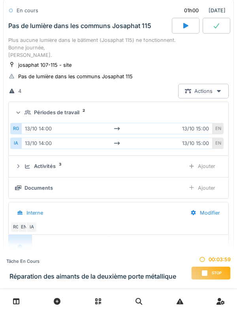
click at [63, 110] on div "Périodes de travail" at bounding box center [56, 113] width 45 height 8
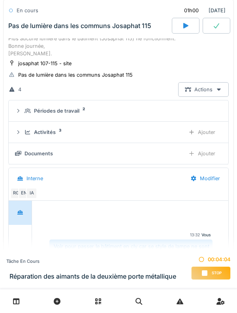
scroll to position [437, 0]
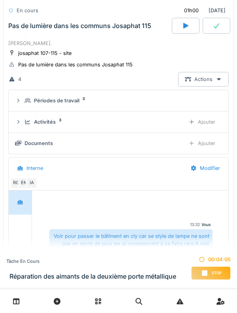
click at [51, 119] on div "Activités" at bounding box center [45, 122] width 22 height 8
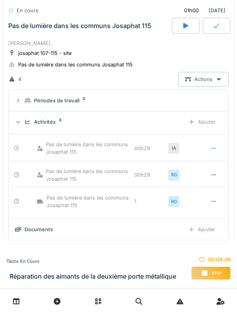
click at [43, 124] on div "Activités" at bounding box center [45, 122] width 22 height 8
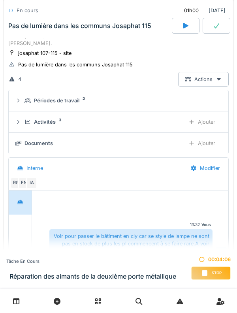
click at [80, 56] on div "josaphat 107-115 - site Pas de lumière dans les communs Josaphat 115" at bounding box center [118, 59] width 221 height 20
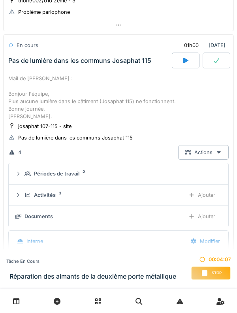
scroll to position [361, 0]
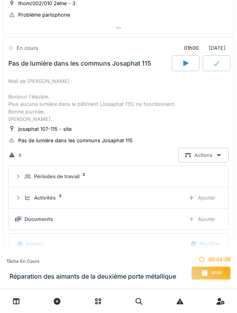
click at [105, 97] on div "Mail de [PERSON_NAME] : Bonjour l'équipe, Plus aucune lumière dans le bâtiment …" at bounding box center [118, 99] width 221 height 45
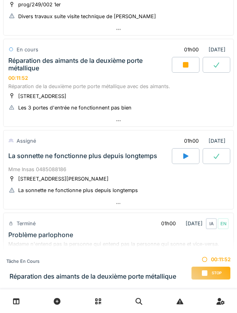
scroll to position [104, 0]
click at [183, 67] on icon at bounding box center [186, 65] width 6 height 6
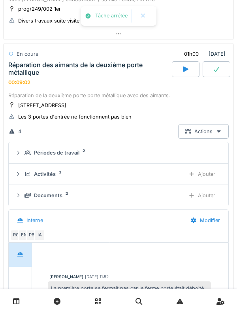
scroll to position [98, 0]
